Goal: Transaction & Acquisition: Purchase product/service

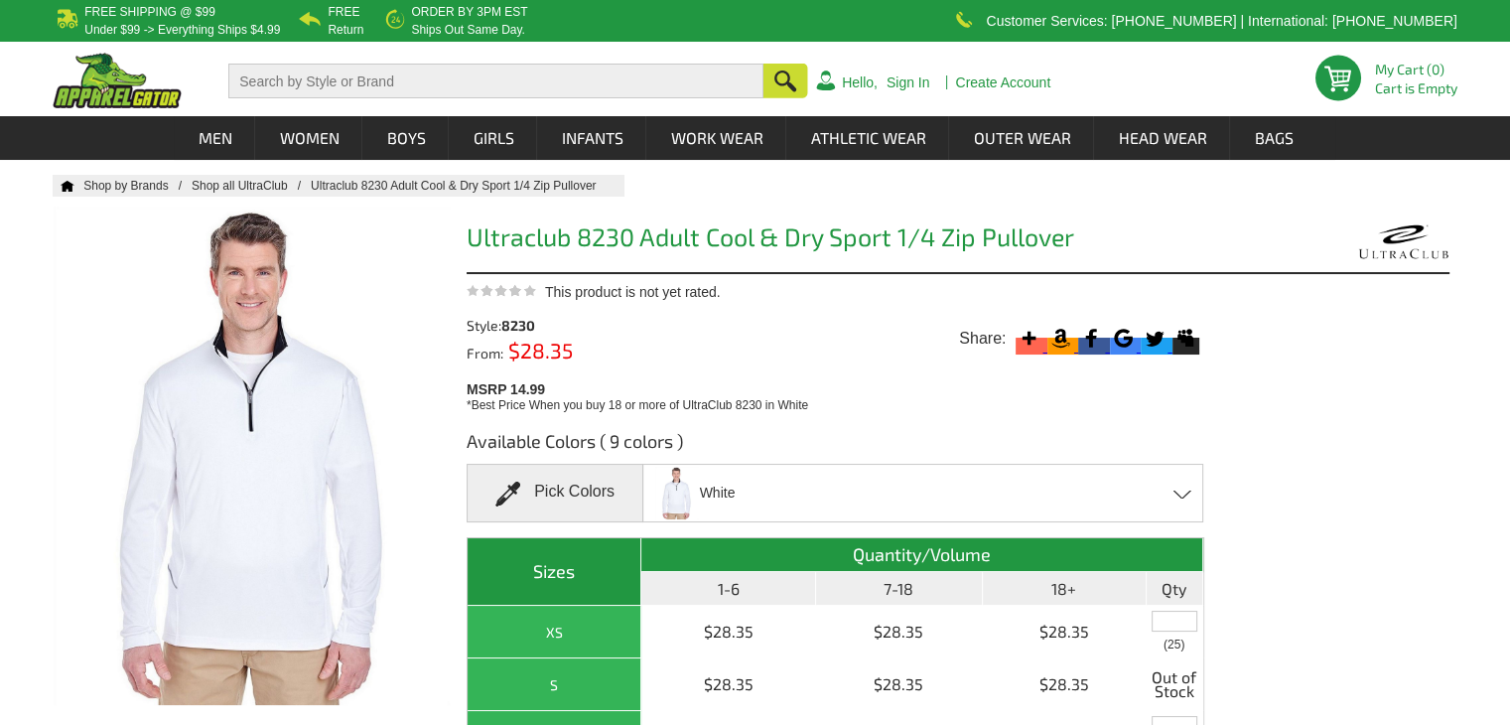
click at [623, 228] on h1 "Ultraclub 8230 Adult Cool & Dry Sport 1/4 Zip Pullover" at bounding box center [834, 239] width 737 height 31
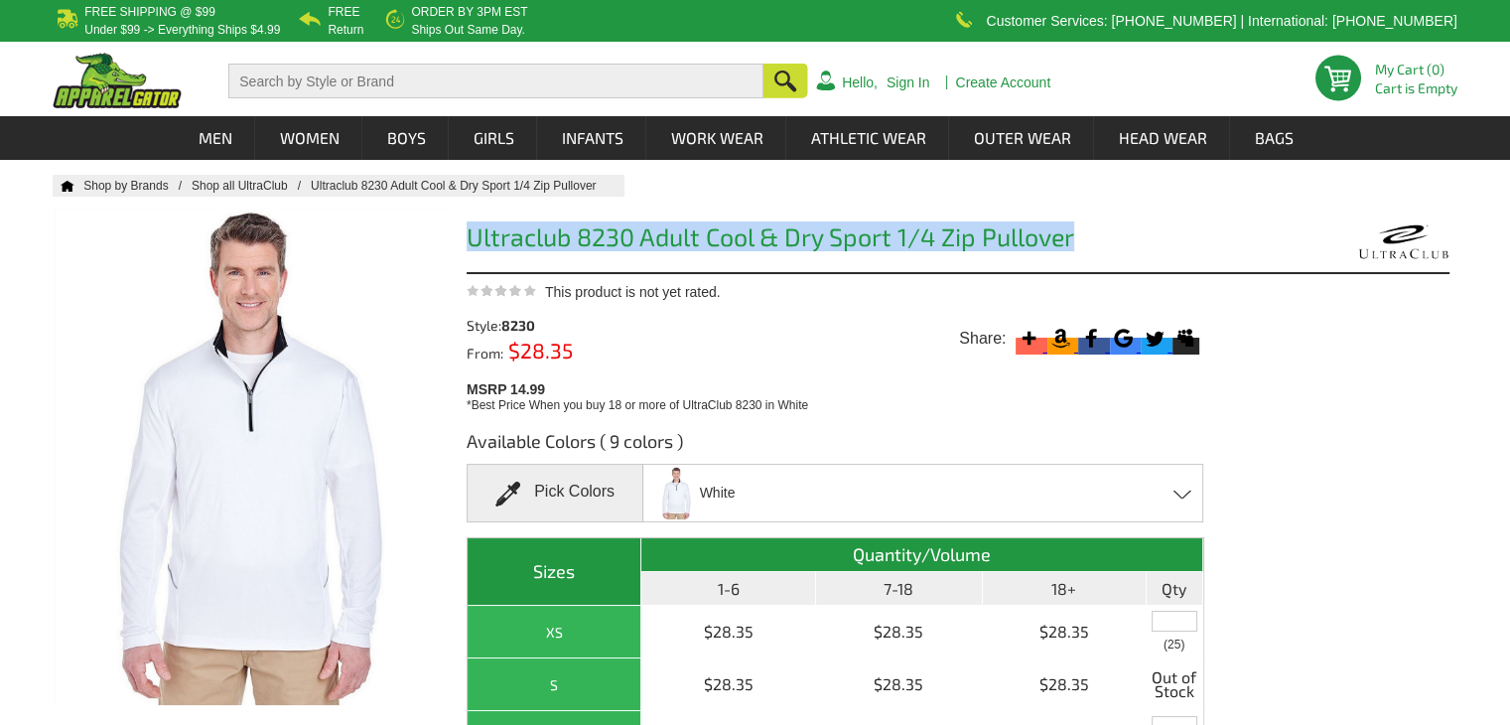
click at [623, 228] on h1 "Ultraclub 8230 Adult Cool & Dry Sport 1/4 Zip Pullover" at bounding box center [834, 239] width 737 height 31
copy div "Ultraclub 8230 Adult Cool & Dry Sport 1/4 Zip Pullover"
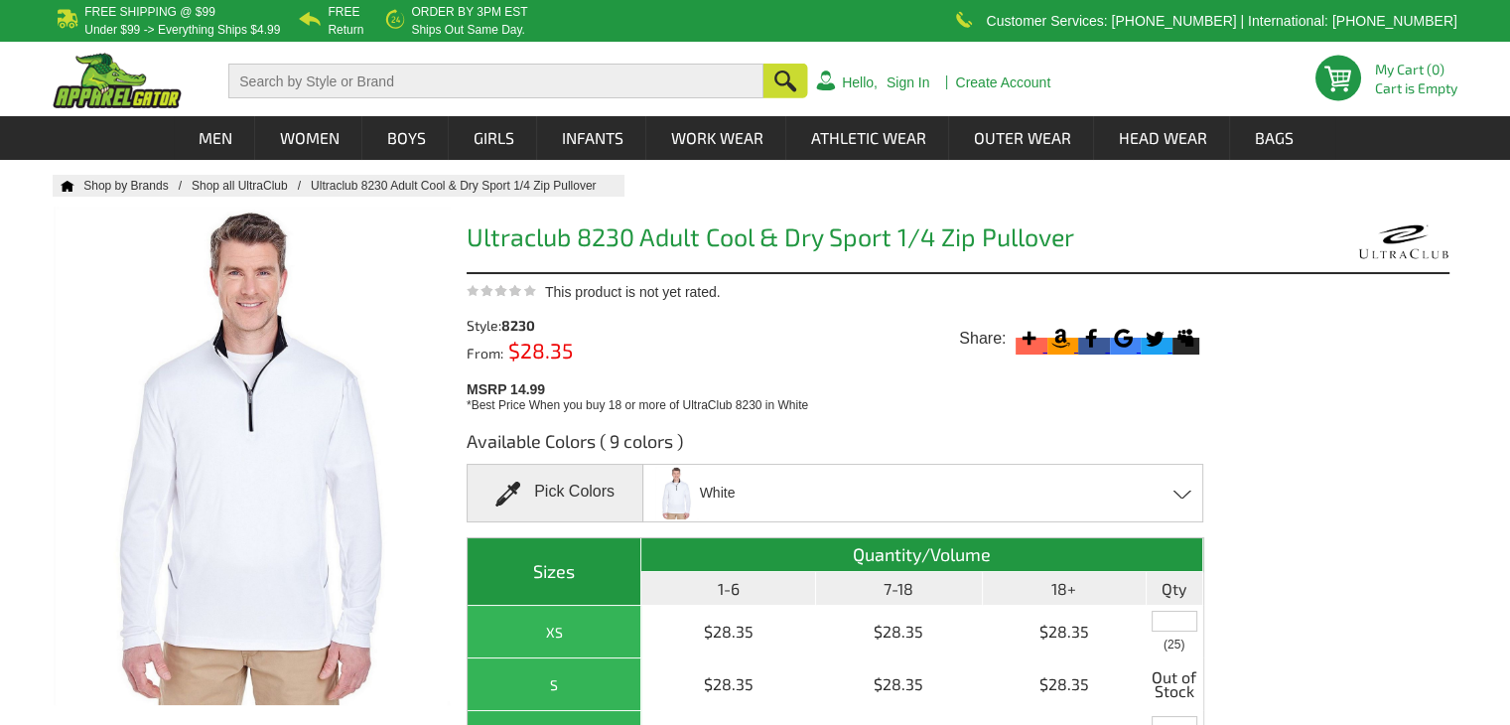
click at [770, 350] on div "Style: 8230 From: $28.35" at bounding box center [652, 338] width 372 height 46
click at [703, 324] on div "Style: 8230 From: $28.35" at bounding box center [652, 338] width 372 height 46
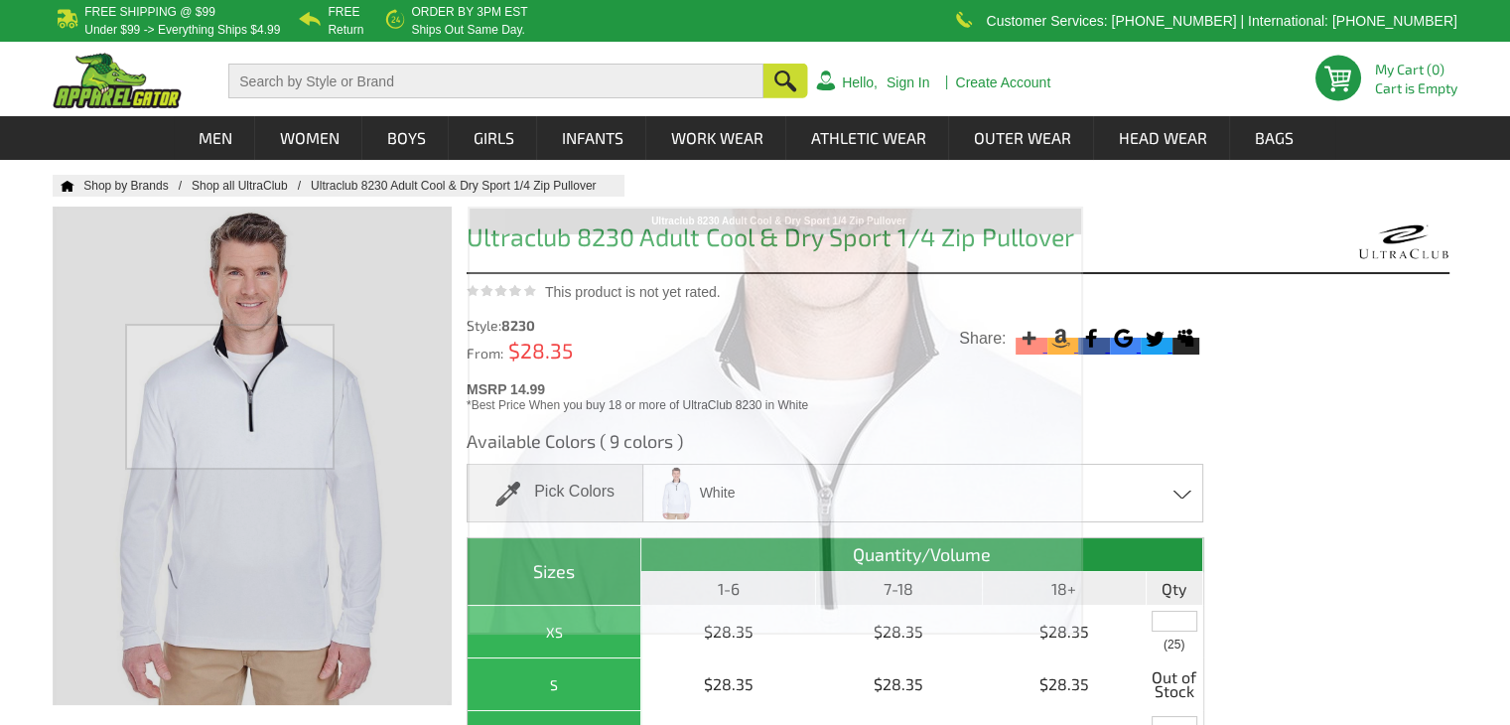
click at [222, 394] on div at bounding box center [252, 455] width 399 height 498
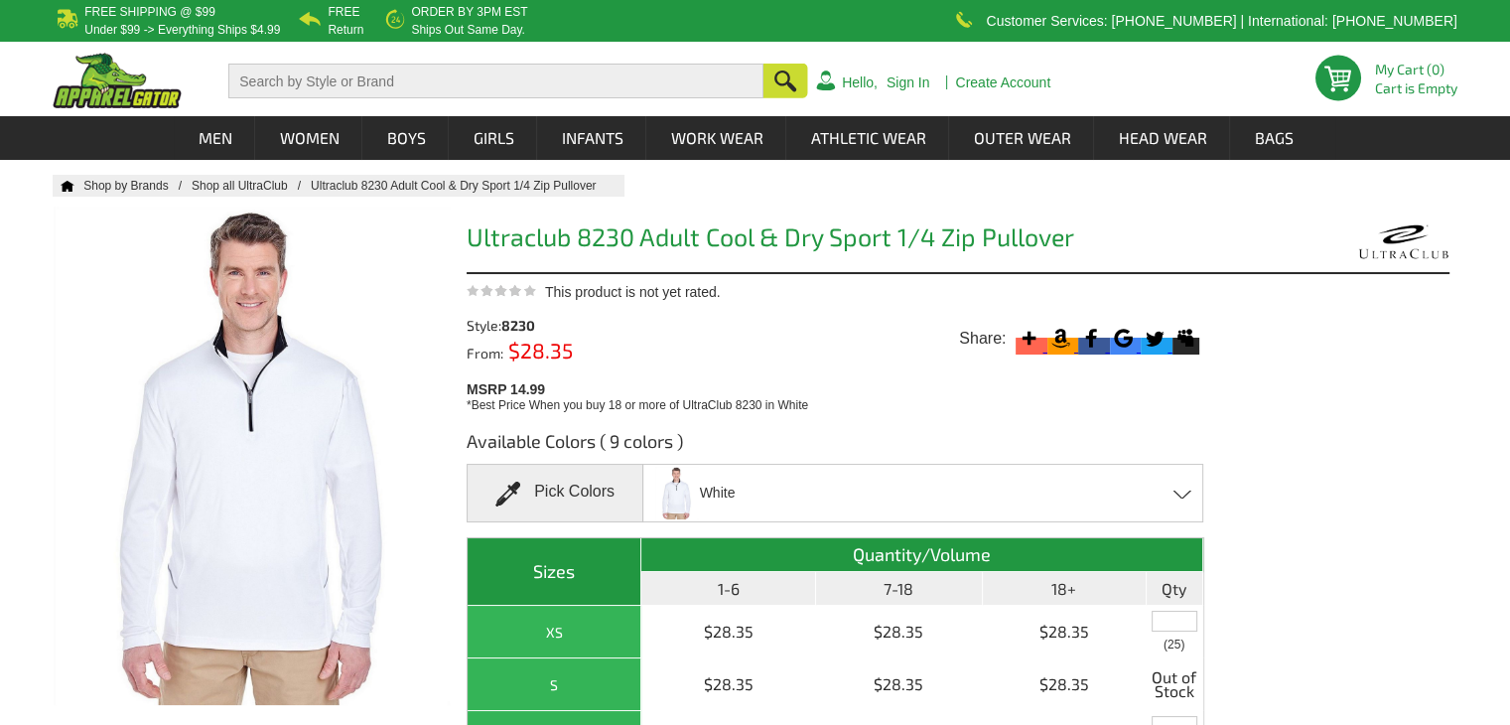
click at [1099, 490] on div "White Black Charcoal Forest Green - Closeout Grey Kyanos Blue Maroon - Closeout…" at bounding box center [922, 492] width 561 height 59
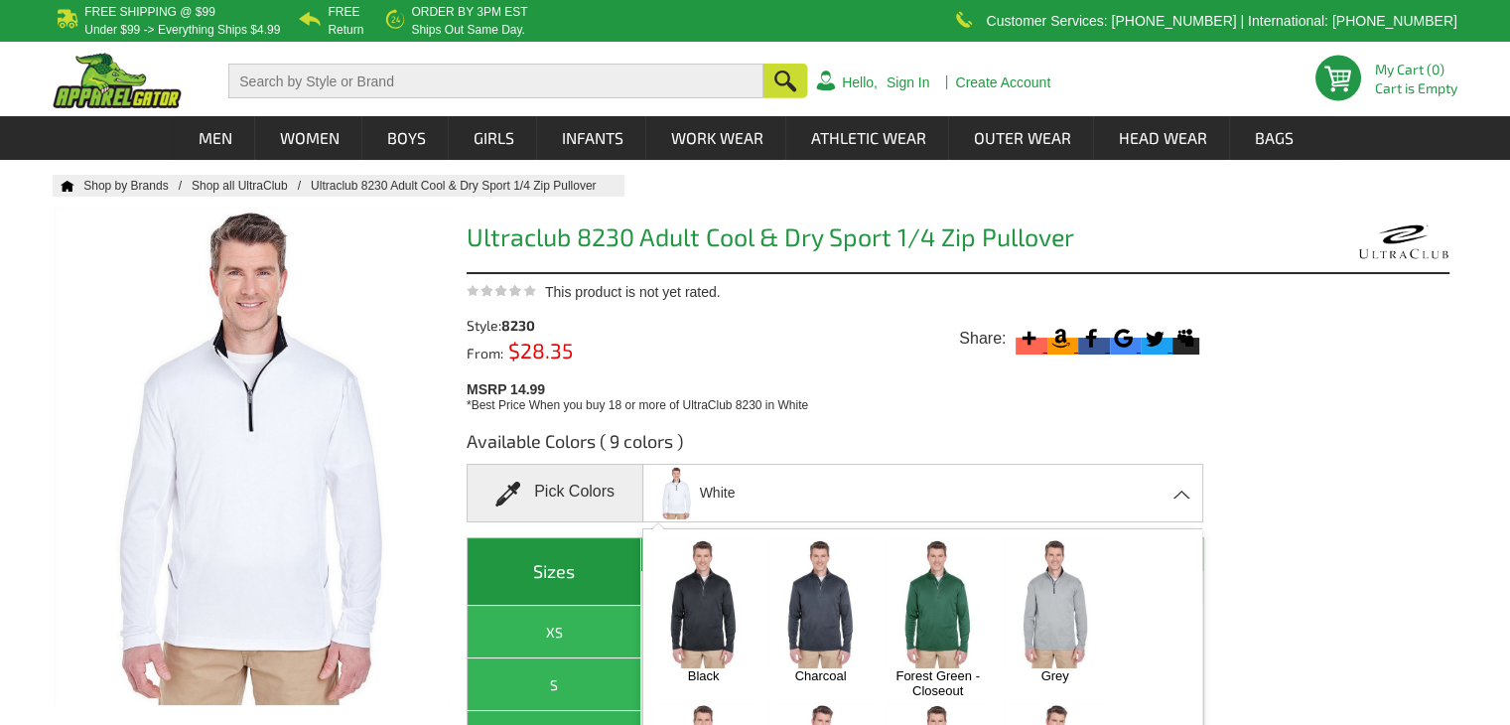
click at [729, 605] on img at bounding box center [703, 603] width 104 height 130
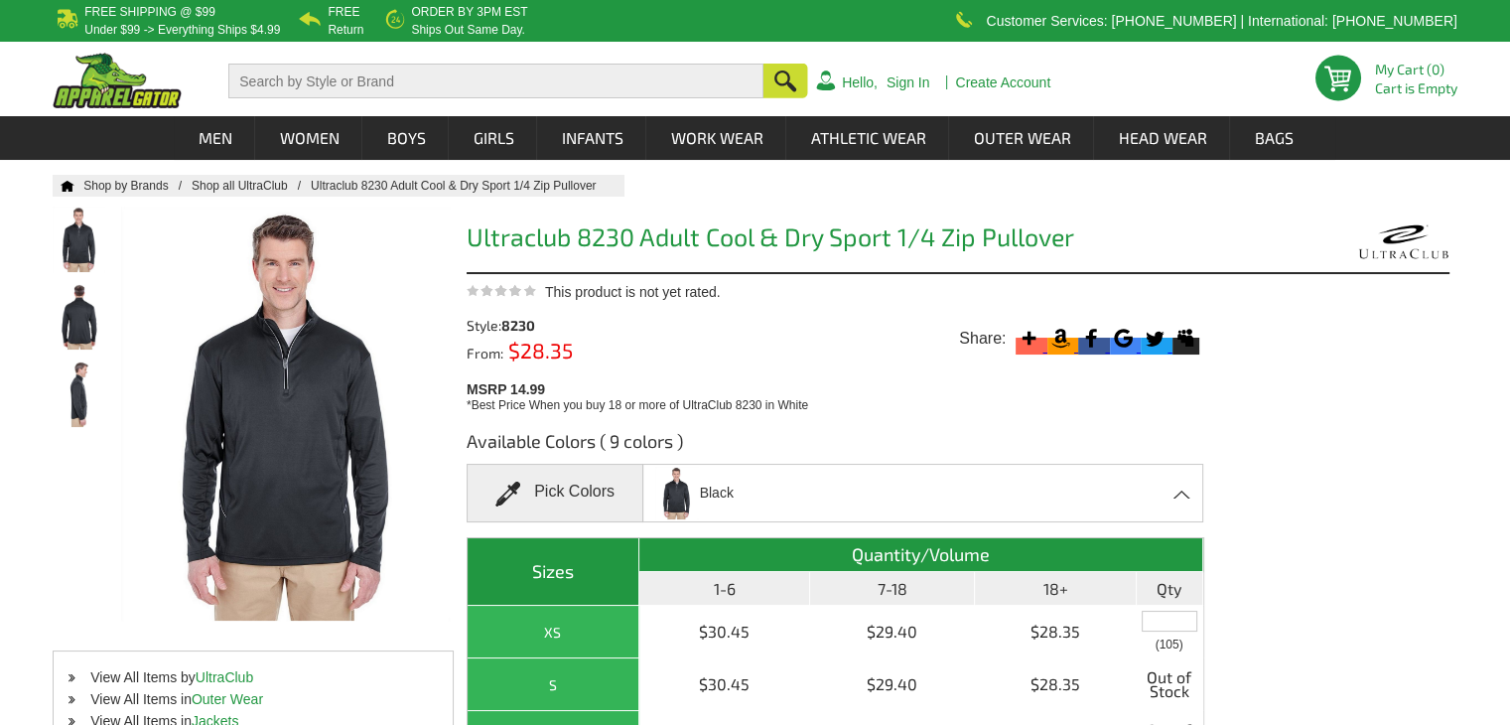
click at [710, 485] on span "Black" at bounding box center [717, 492] width 34 height 35
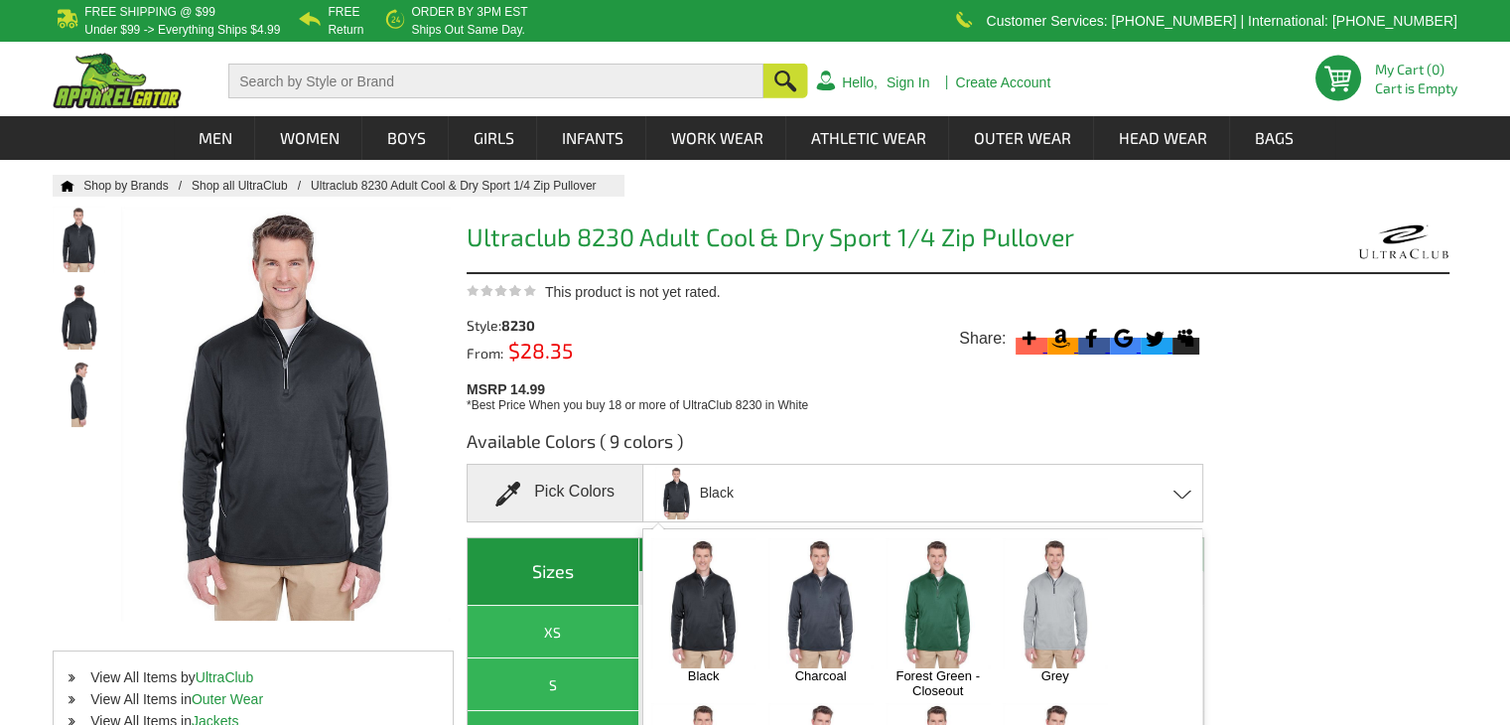
click at [1057, 620] on img at bounding box center [1054, 603] width 104 height 130
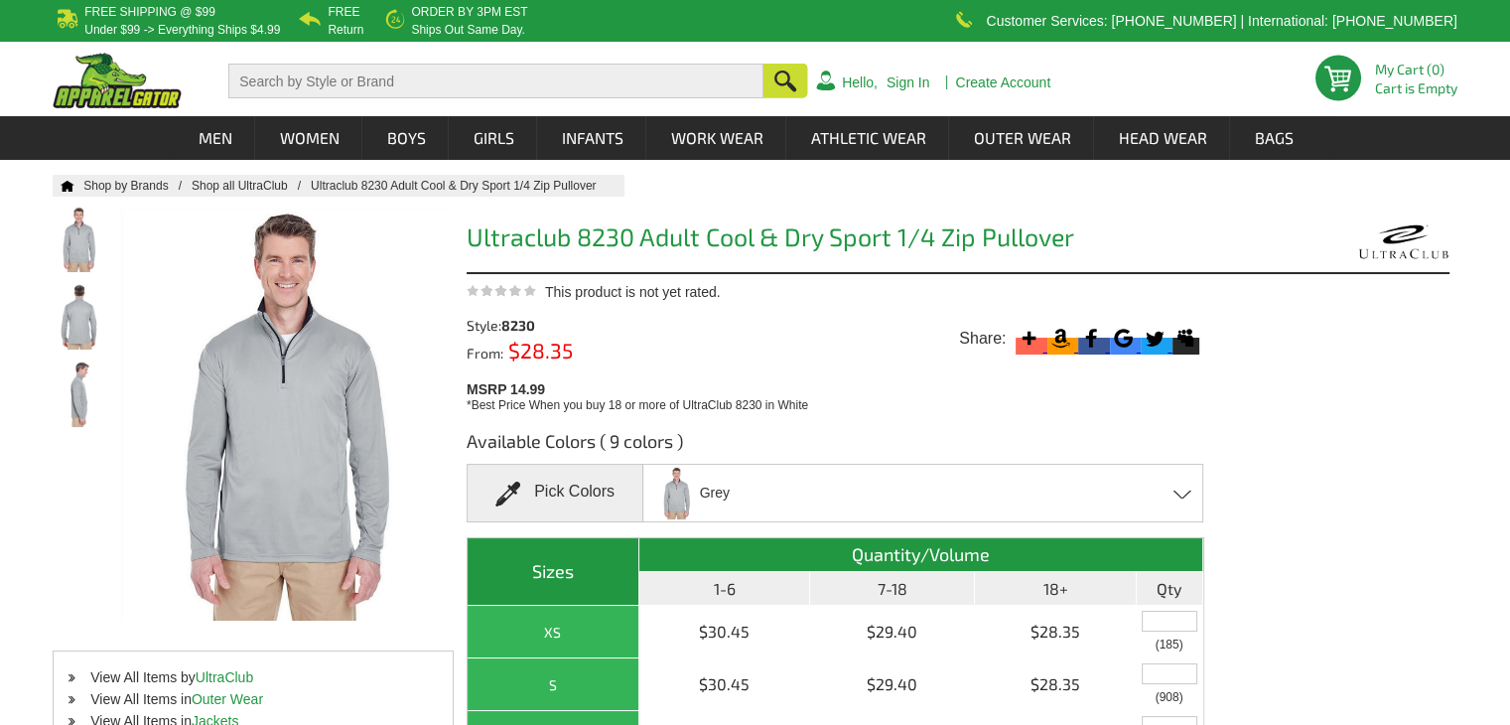
click at [1033, 489] on div "Grey Black Charcoal Forest Green - Closeout Grey Kyanos Blue Maroon - Closeout …" at bounding box center [922, 492] width 561 height 59
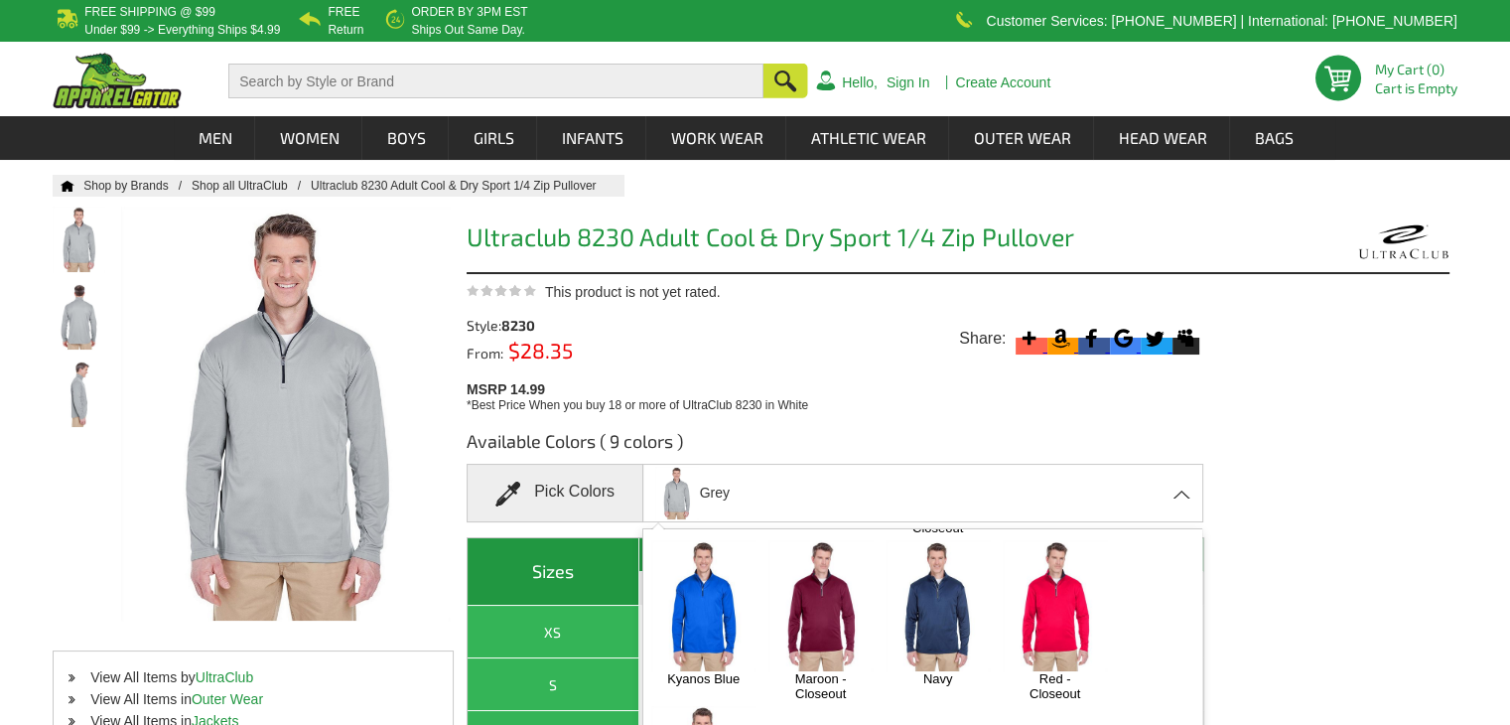
scroll to position [165, 0]
click at [734, 610] on img at bounding box center [703, 603] width 104 height 130
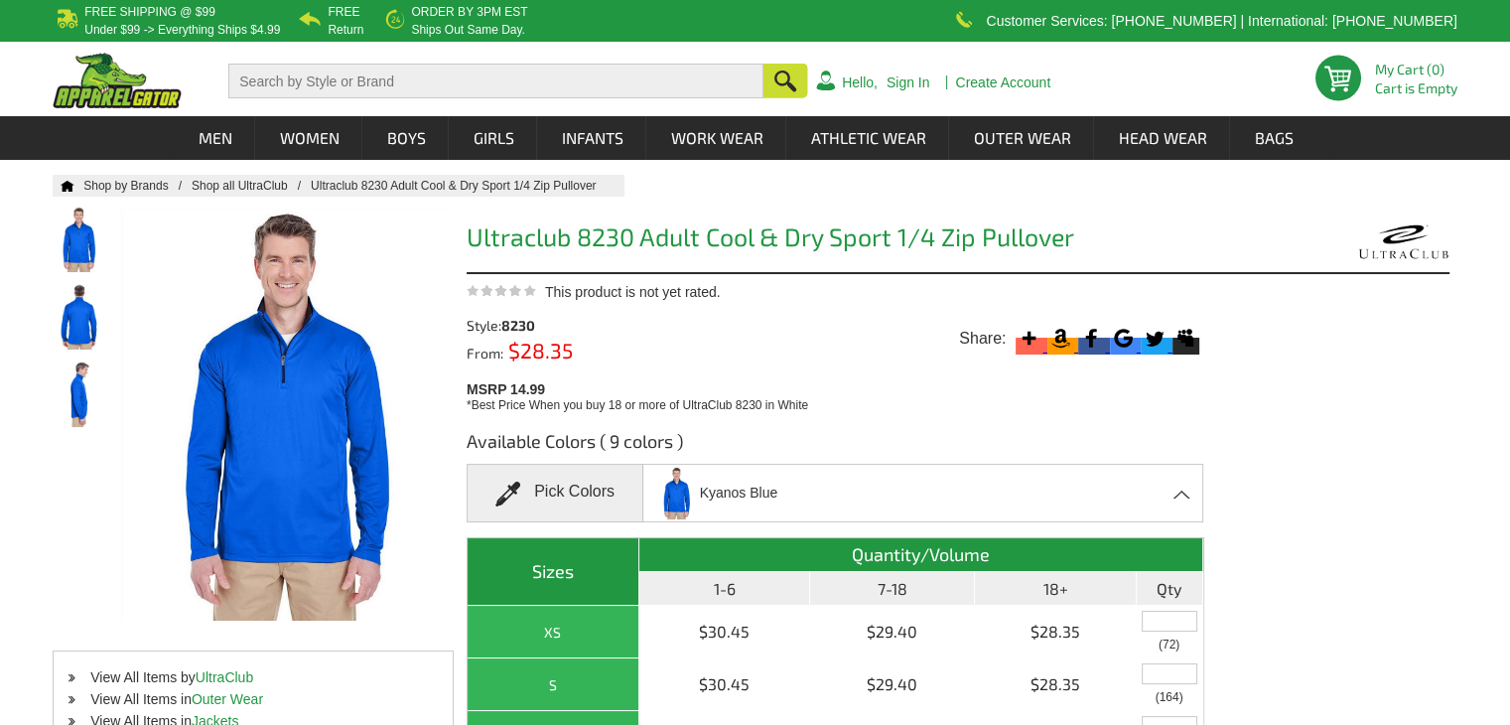
click at [707, 471] on span "Kyanos Blue" at bounding box center [715, 492] width 124 height 57
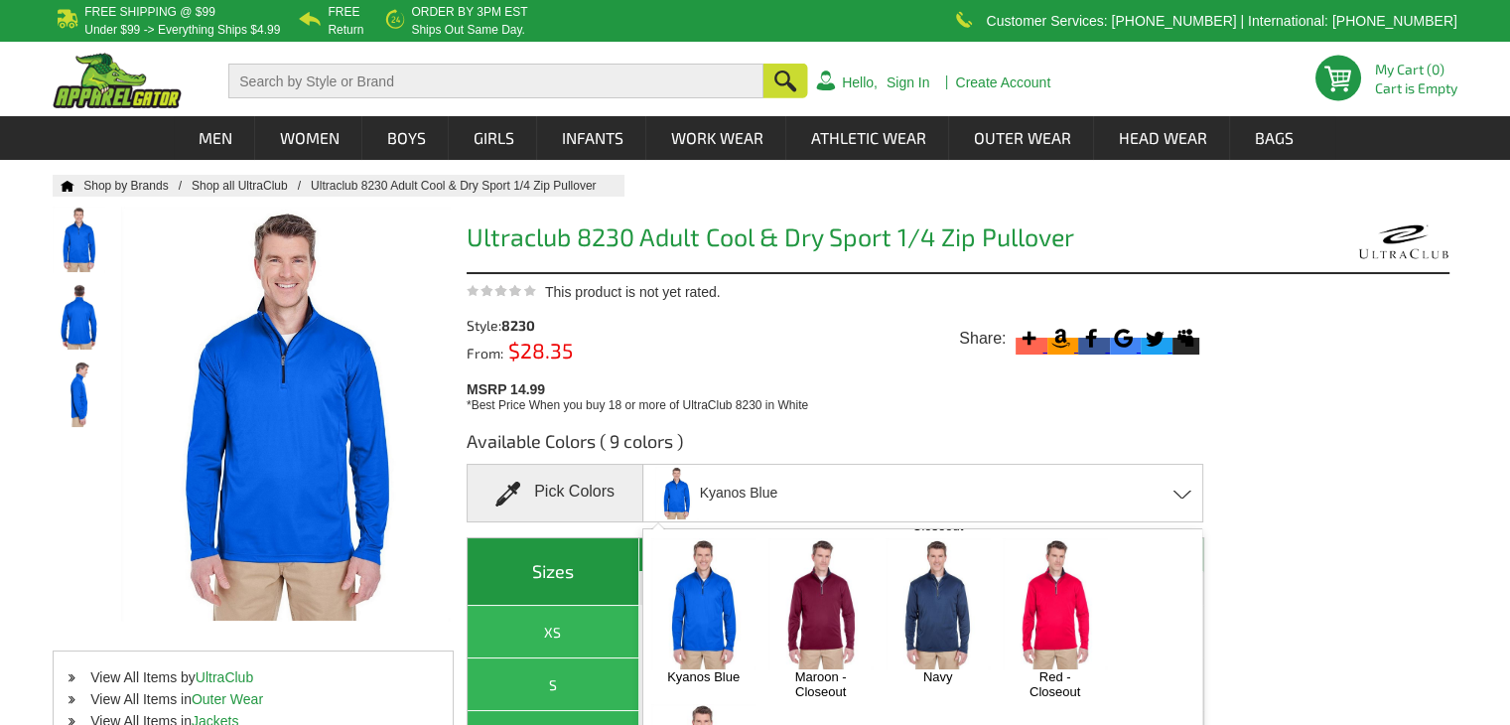
click at [937, 596] on img at bounding box center [937, 603] width 104 height 130
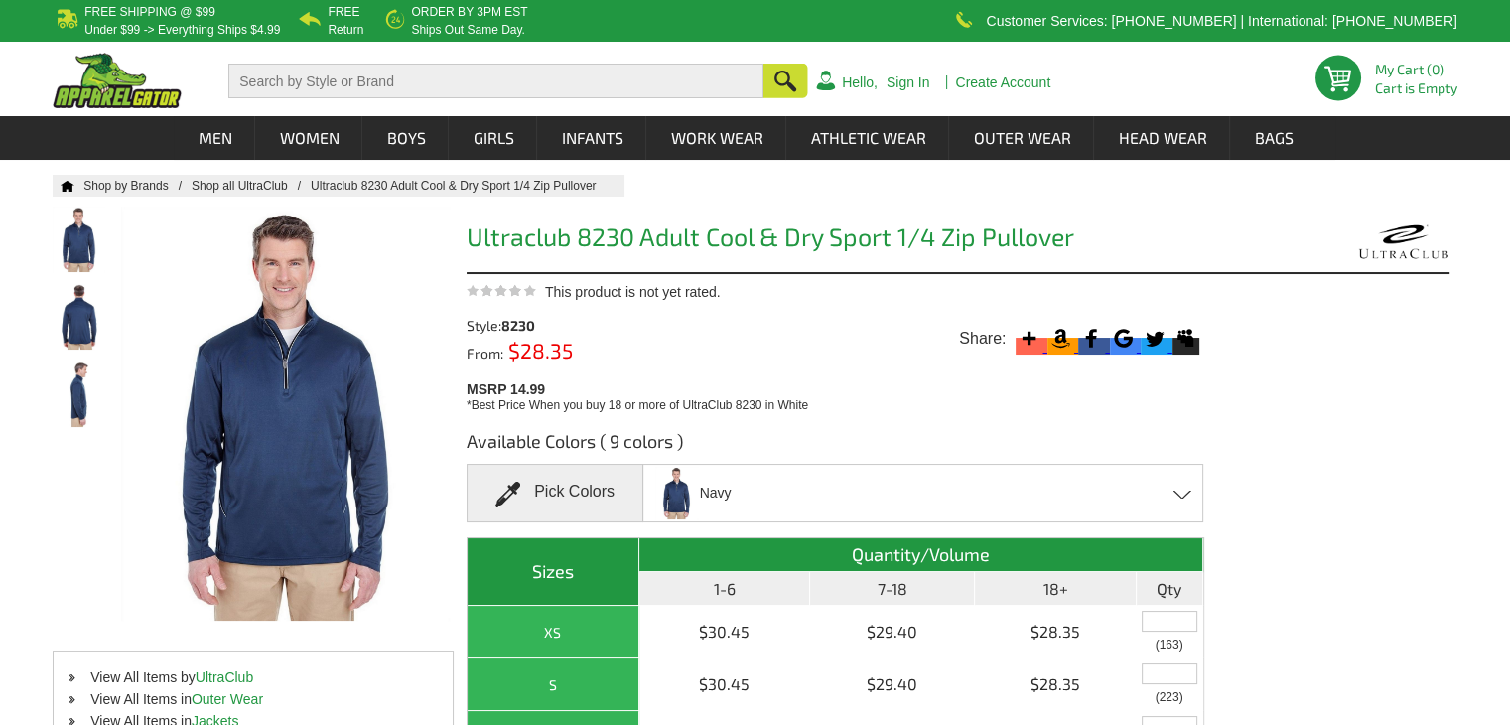
click at [635, 349] on div "From: $28.35" at bounding box center [559, 351] width 186 height 18
drag, startPoint x: 563, startPoint y: 353, endPoint x: 508, endPoint y: 354, distance: 54.6
click at [508, 354] on div "From: $28.35" at bounding box center [559, 351] width 186 height 18
copy span "$28.35"
